Goal: Learn about a topic

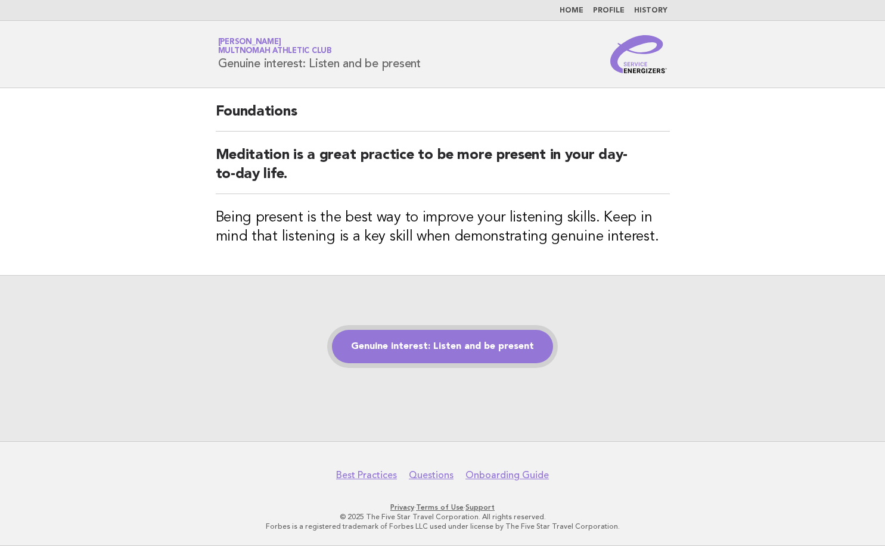
click at [431, 352] on link "Genuine interest: Listen and be present" at bounding box center [442, 346] width 221 height 33
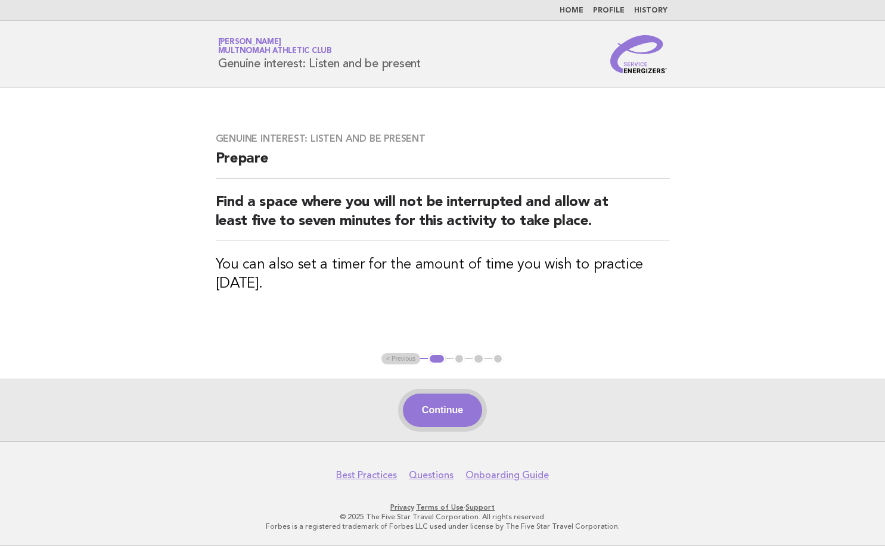
click at [461, 418] on button "Continue" at bounding box center [442, 410] width 79 height 33
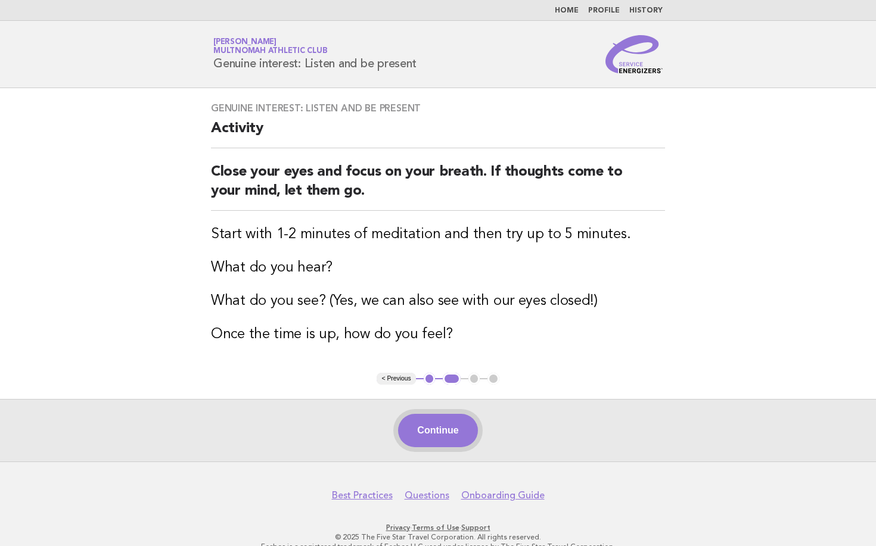
click at [453, 433] on button "Continue" at bounding box center [437, 430] width 79 height 33
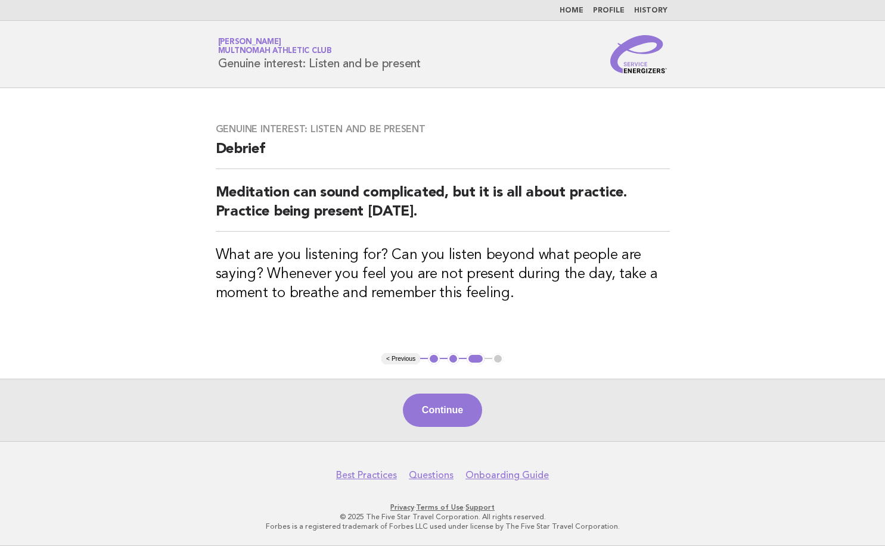
click at [453, 433] on div "Continue" at bounding box center [442, 410] width 885 height 63
click at [463, 409] on button "Continue" at bounding box center [442, 410] width 79 height 33
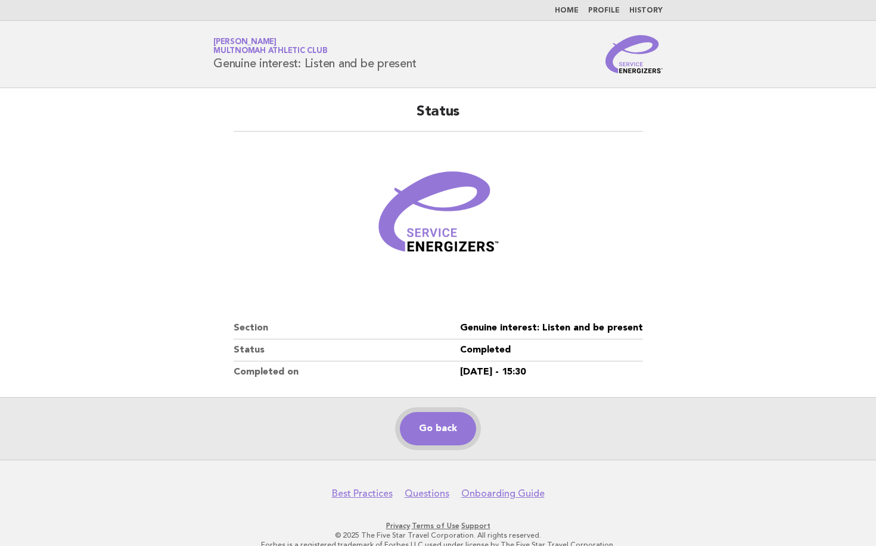
click at [436, 431] on link "Go back" at bounding box center [438, 428] width 76 height 33
